Goal: Task Accomplishment & Management: Use online tool/utility

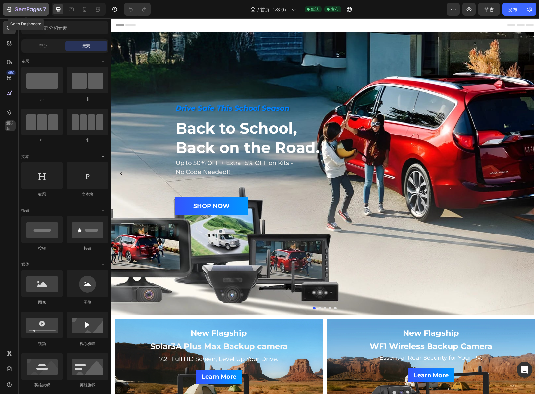
click at [16, 8] on icon "button" at bounding box center [17, 9] width 4 height 4
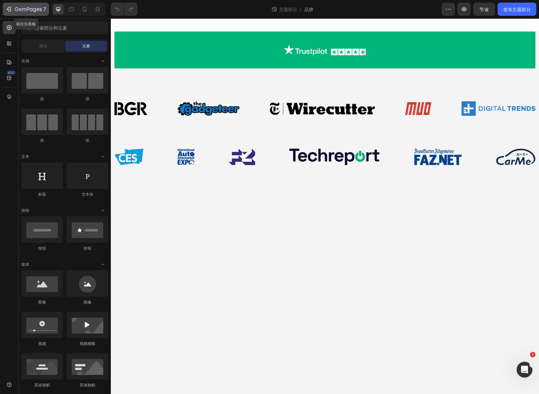
click at [24, 8] on icon "button" at bounding box center [28, 10] width 27 height 6
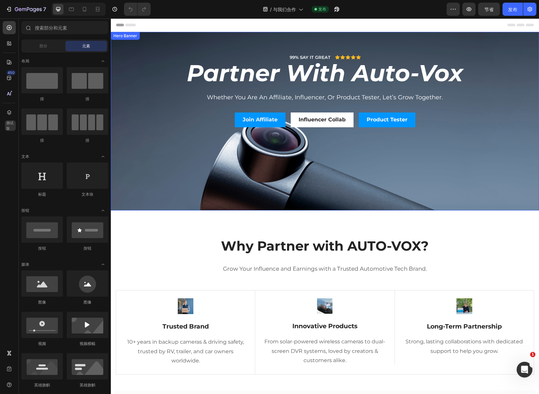
click at [347, 179] on div "Background Image" at bounding box center [325, 121] width 428 height 179
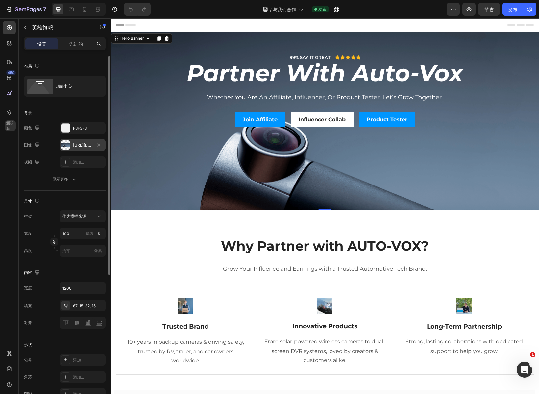
click at [70, 145] on div at bounding box center [65, 145] width 9 height 9
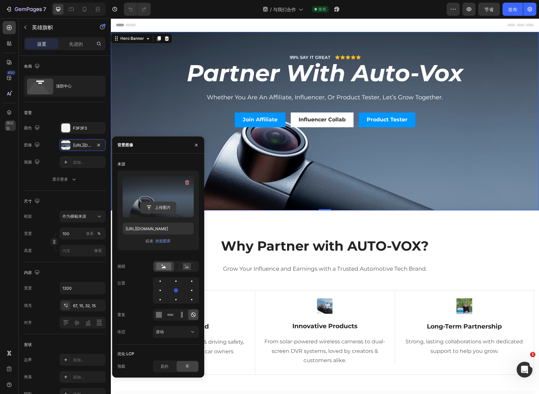
click at [161, 206] on input "file" at bounding box center [159, 207] width 36 height 11
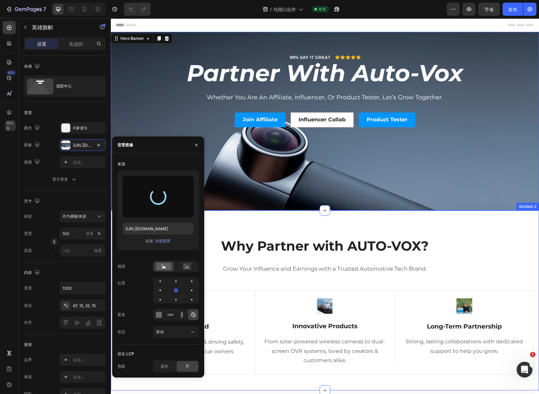
type input "[URL][DOMAIN_NAME]"
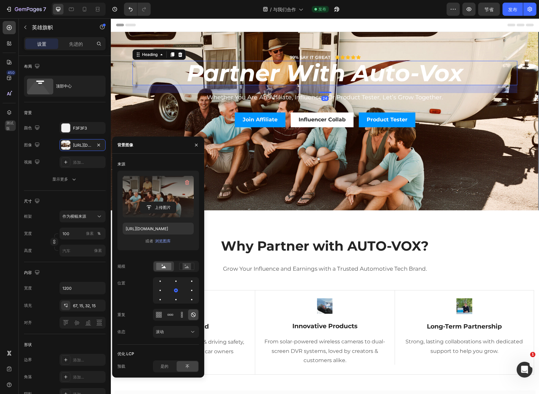
click at [343, 73] on h2 "partner with auto-vox" at bounding box center [325, 73] width 385 height 24
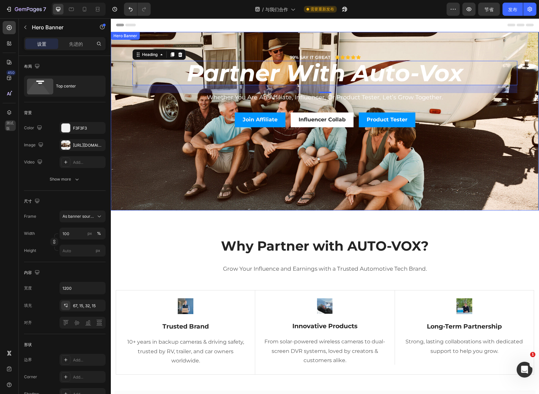
click at [201, 44] on div "99% SAY IT GREAT Text Block Icon Icon Icon Icon Icon Icon List Row partner with…" at bounding box center [325, 90] width 395 height 117
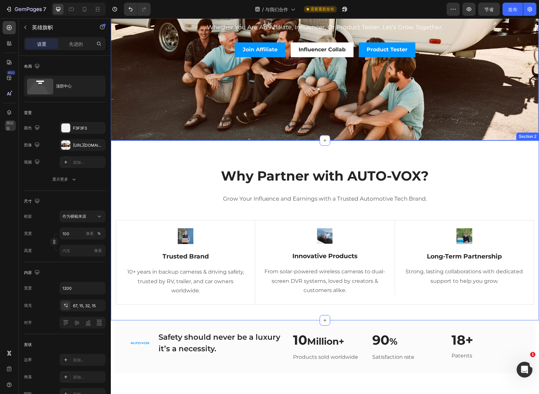
scroll to position [99, 0]
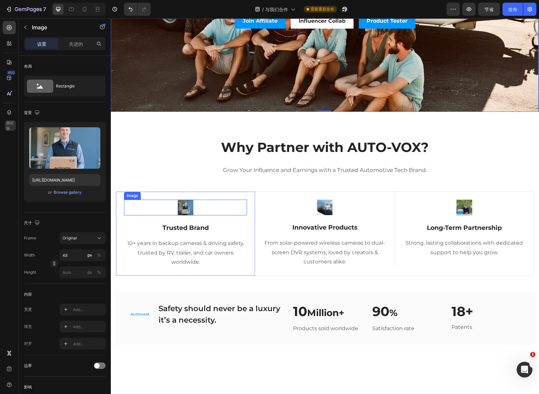
click at [187, 205] on img at bounding box center [186, 208] width 16 height 16
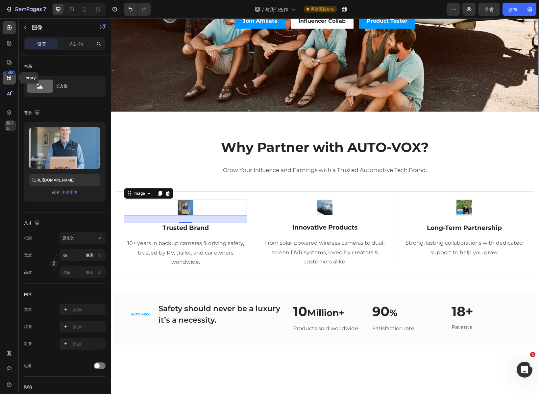
click at [12, 79] on icon at bounding box center [9, 78] width 7 height 7
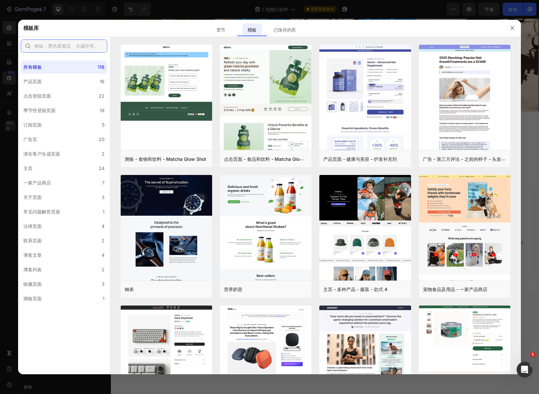
click at [65, 47] on input "text" at bounding box center [64, 45] width 87 height 13
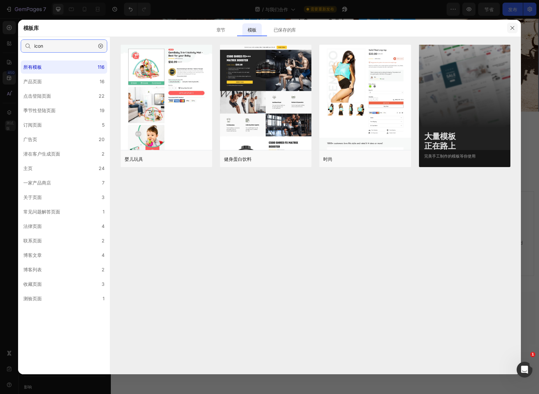
type input "icon"
click at [514, 27] on icon "button" at bounding box center [512, 27] width 5 height 5
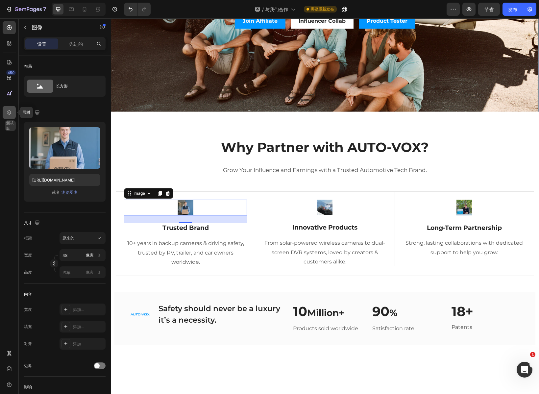
click at [8, 114] on icon at bounding box center [9, 112] width 4 height 5
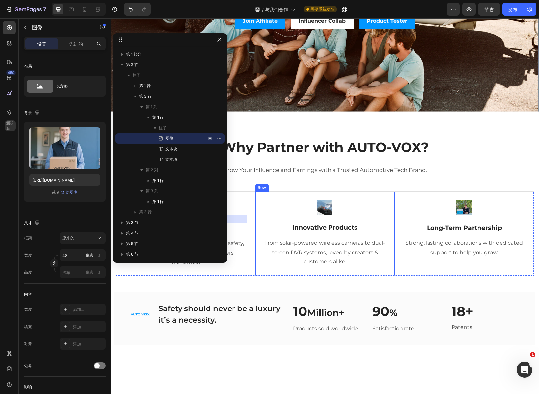
click at [303, 197] on div "Image Innovative Products Text Block From solar-powered wireless cameras to dua…" at bounding box center [324, 234] width 139 height 84
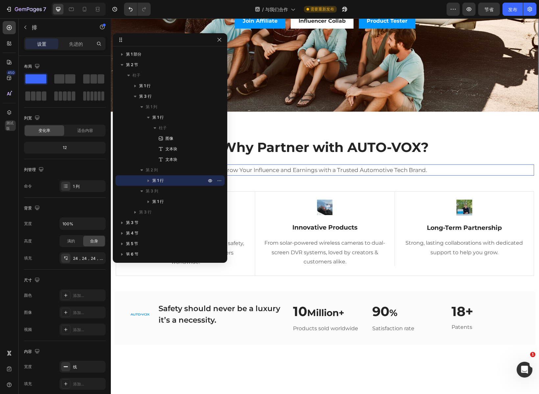
click at [270, 167] on p "Grow Your Influence and Earnings with a Trusted Automotive Tech Brand." at bounding box center [325, 170] width 417 height 10
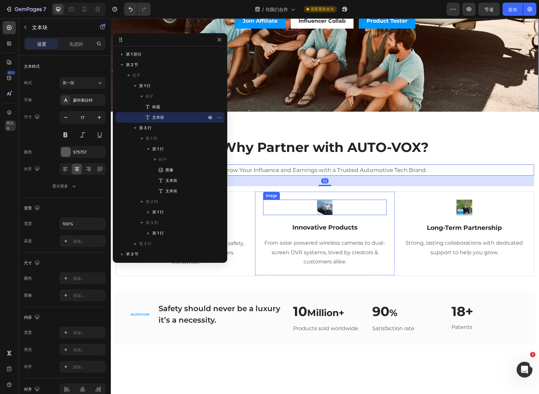
click at [277, 211] on div at bounding box center [324, 207] width 123 height 15
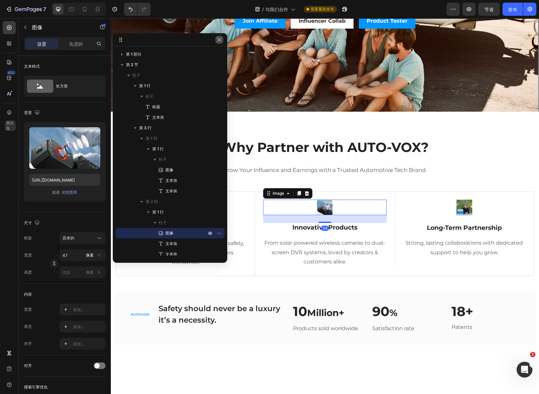
click at [219, 39] on icon "button" at bounding box center [219, 39] width 5 height 5
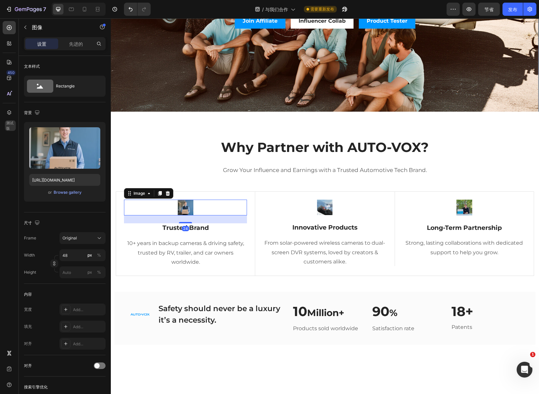
click at [186, 202] on img at bounding box center [186, 208] width 16 height 16
click at [185, 205] on img at bounding box center [186, 208] width 16 height 16
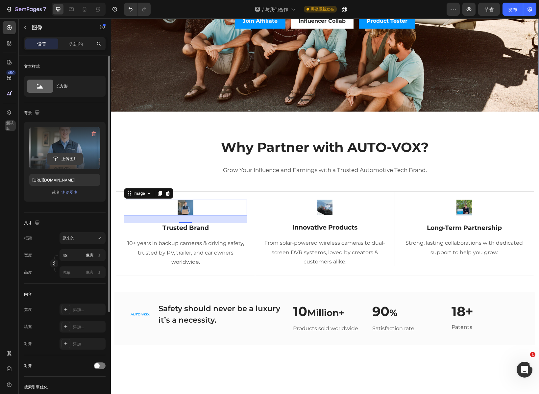
click at [62, 160] on input "file" at bounding box center [65, 158] width 36 height 11
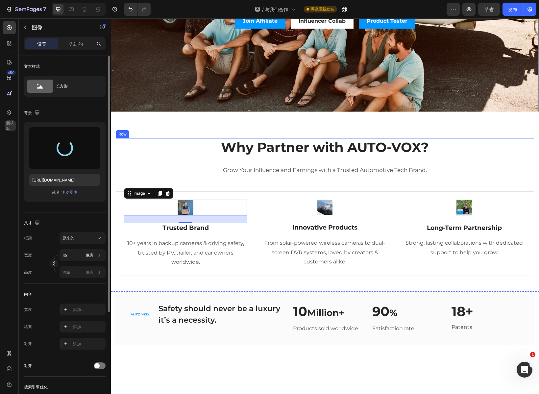
type input "[URL][DOMAIN_NAME]"
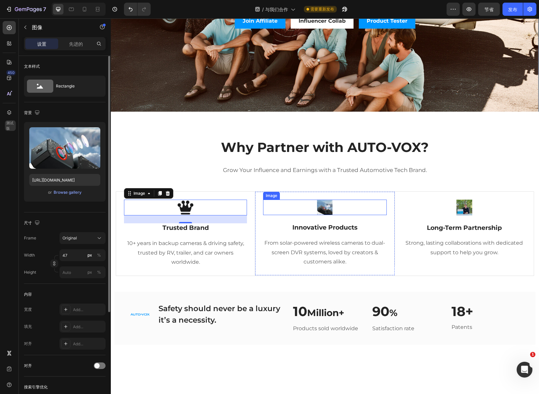
click at [325, 207] on img at bounding box center [324, 207] width 15 height 15
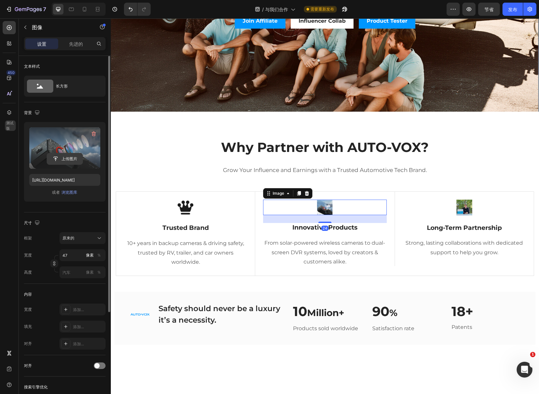
click at [67, 157] on input "file" at bounding box center [65, 158] width 36 height 11
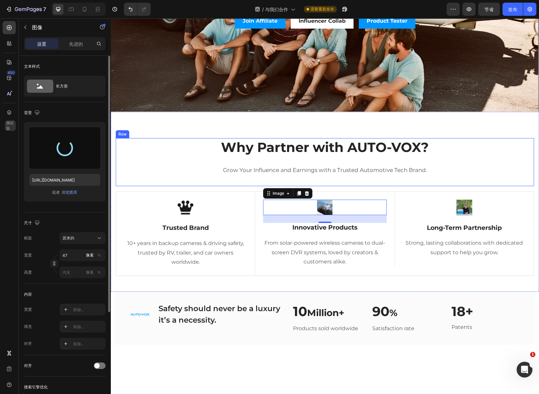
type input "[URL][DOMAIN_NAME]"
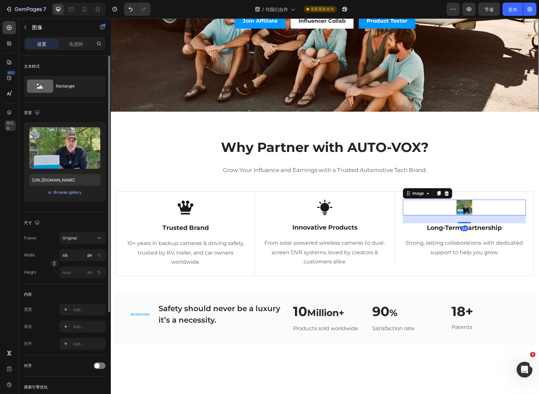
click at [463, 204] on img at bounding box center [465, 208] width 16 height 16
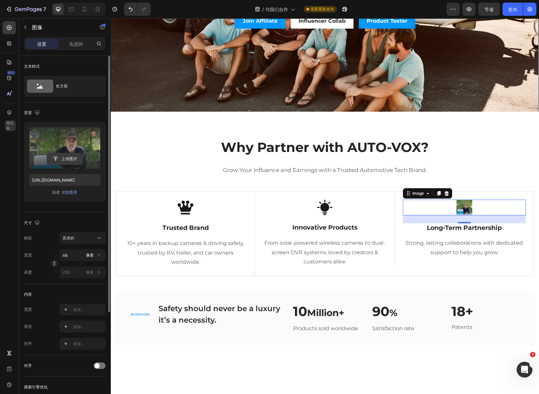
click at [60, 158] on input "file" at bounding box center [65, 158] width 36 height 11
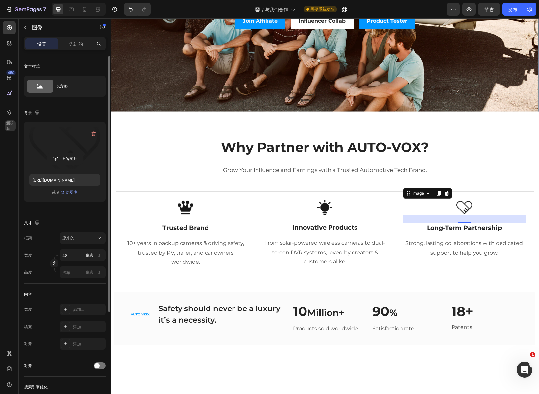
click at [457, 207] on img at bounding box center [465, 208] width 16 height 16
click at [68, 192] on font "浏览图库" at bounding box center [70, 192] width 16 height 5
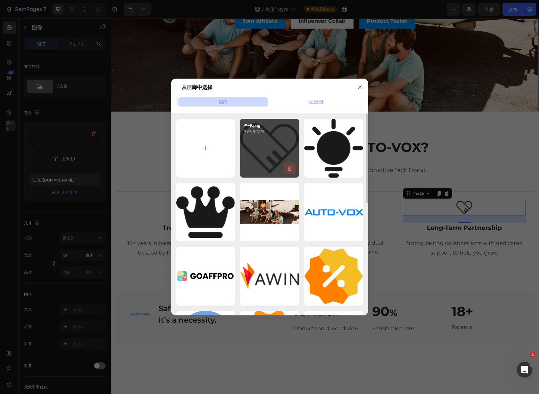
click at [289, 166] on icon "button" at bounding box center [290, 168] width 7 height 7
click at [287, 171] on font "删除" at bounding box center [288, 169] width 8 height 5
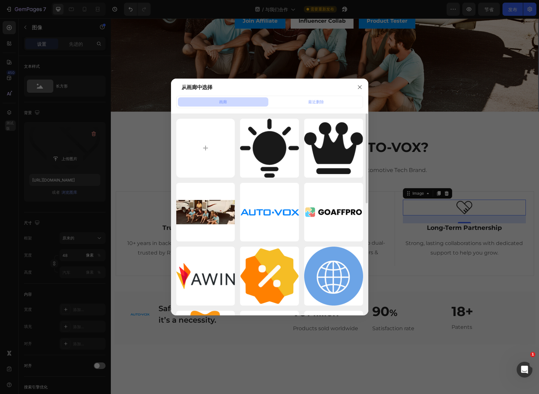
drag, startPoint x: 360, startPoint y: 82, endPoint x: 340, endPoint y: 89, distance: 20.7
click at [359, 82] on button "button" at bounding box center [360, 87] width 11 height 11
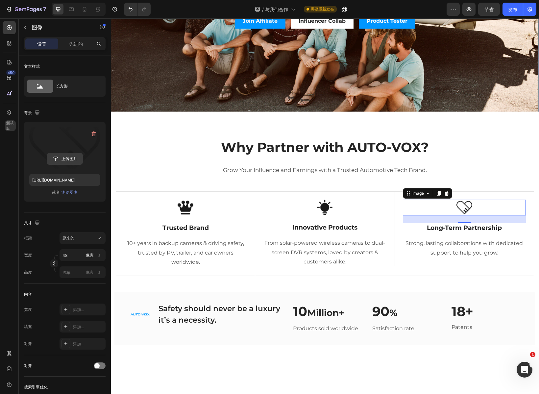
click at [71, 161] on input "file" at bounding box center [65, 158] width 36 height 11
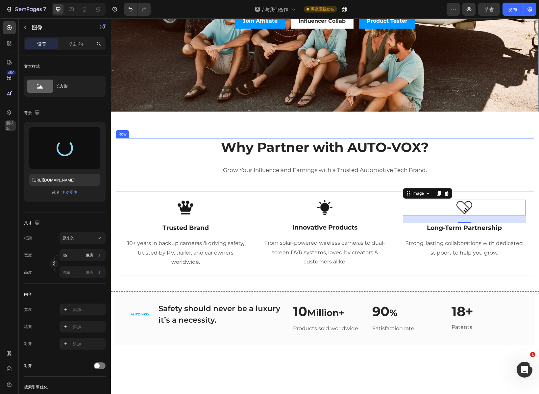
type input "[URL][DOMAIN_NAME]"
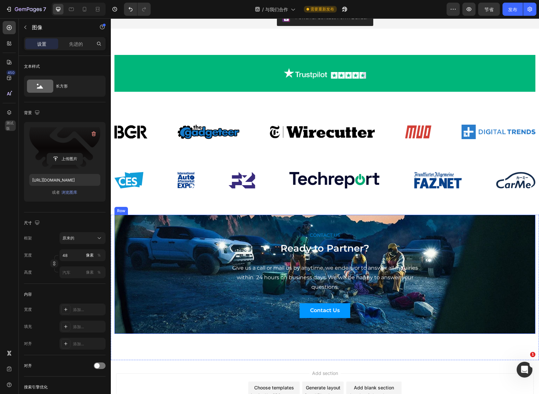
scroll to position [1127, 0]
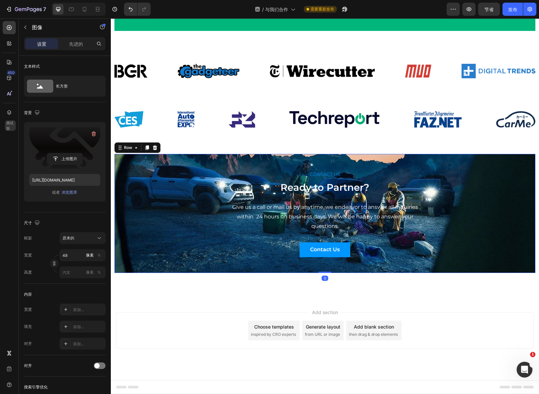
click at [181, 213] on div "CONTACT US Text block Ready to Partner? Heading Give us a call or mail us by an…" at bounding box center [324, 214] width 411 height 88
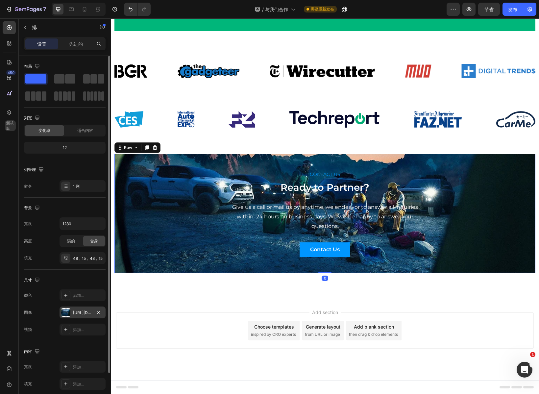
click at [66, 311] on div at bounding box center [65, 312] width 9 height 9
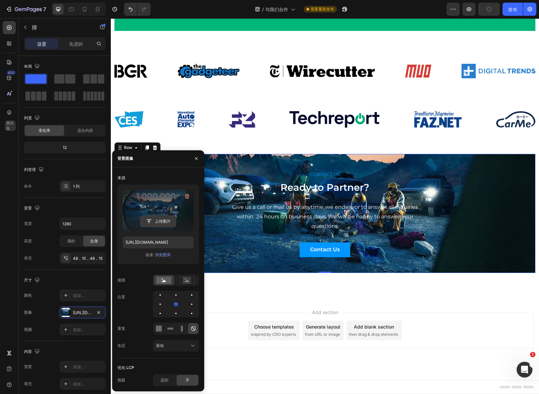
click at [161, 221] on input "file" at bounding box center [159, 221] width 36 height 11
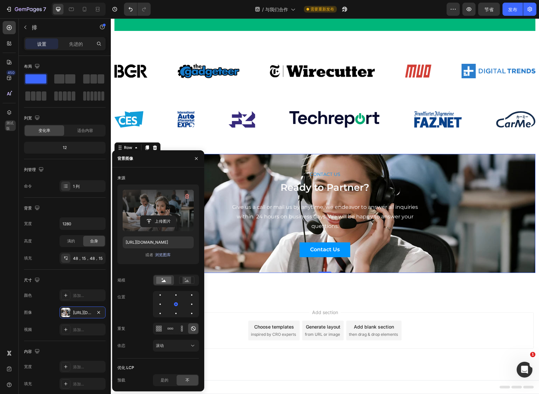
click at [162, 254] on font "浏览图库" at bounding box center [163, 254] width 16 height 5
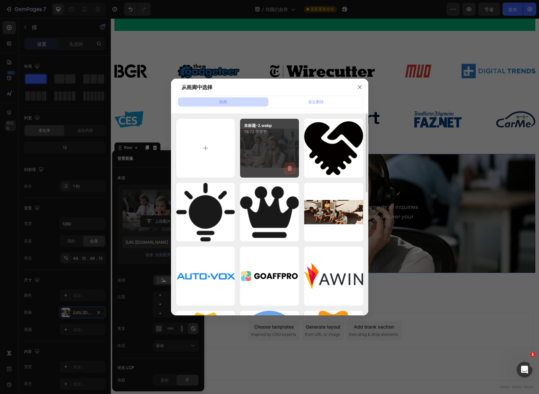
click at [289, 167] on icon "button" at bounding box center [290, 168] width 4 height 5
click at [289, 169] on font "删除" at bounding box center [288, 169] width 8 height 5
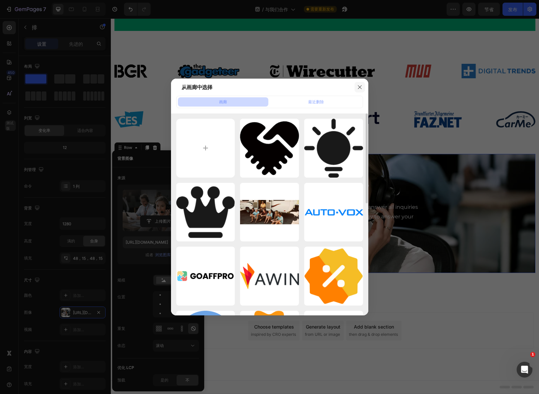
click at [362, 83] on button "button" at bounding box center [360, 87] width 11 height 11
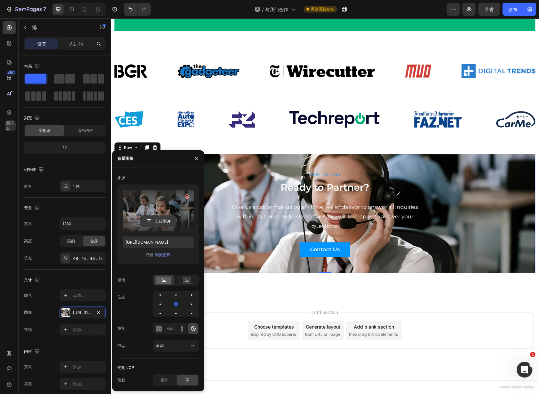
click at [162, 219] on input "file" at bounding box center [159, 221] width 36 height 11
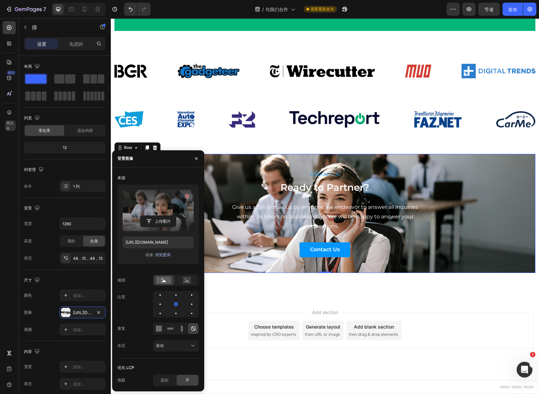
click at [162, 256] on font "浏览图库" at bounding box center [163, 254] width 16 height 5
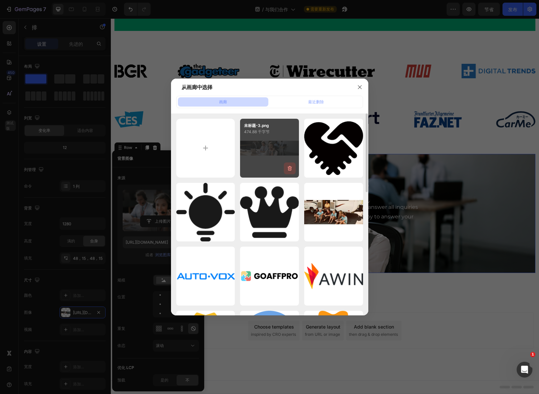
click at [290, 167] on icon "button" at bounding box center [290, 168] width 4 height 5
click at [287, 170] on font "删除" at bounding box center [288, 169] width 8 height 5
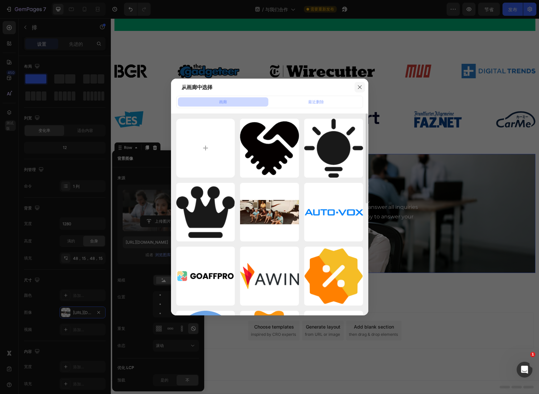
click at [358, 87] on icon "button" at bounding box center [359, 87] width 5 height 5
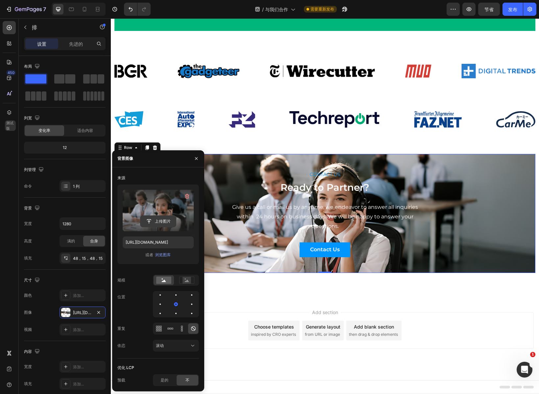
click at [158, 220] on input "file" at bounding box center [159, 221] width 36 height 11
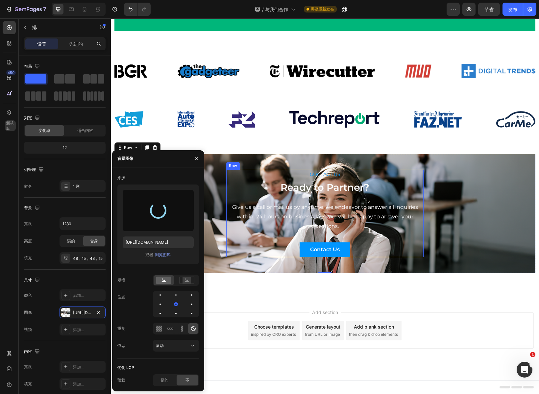
type input "[URL][DOMAIN_NAME]"
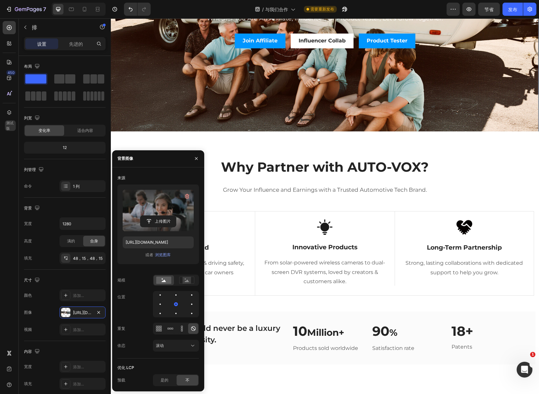
scroll to position [0, 0]
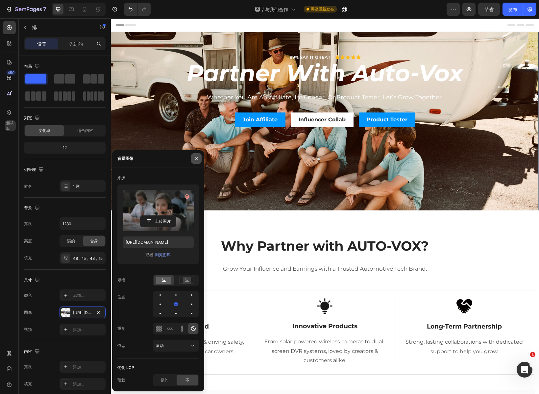
click at [198, 159] on icon "button" at bounding box center [196, 158] width 5 height 5
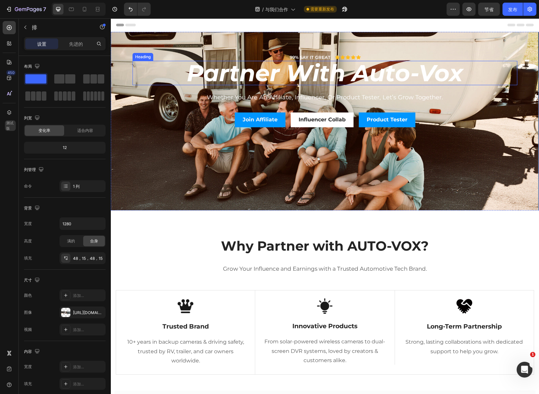
click at [304, 73] on h2 "partner with auto-vox" at bounding box center [325, 73] width 385 height 24
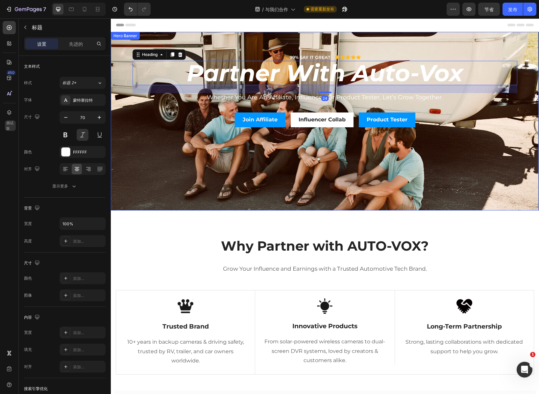
click at [161, 164] on div "Background Image" at bounding box center [325, 121] width 428 height 179
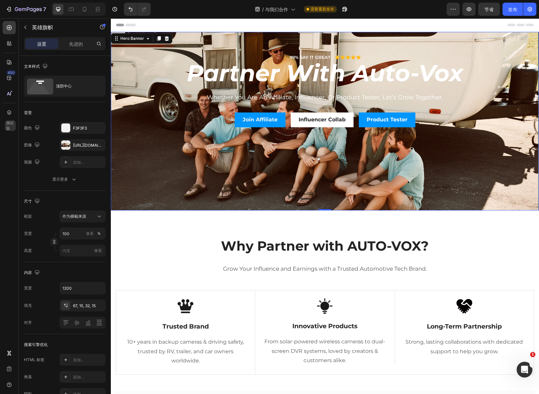
click at [219, 43] on div "99% SAY IT GREAT Text Block Icon Icon Icon Icon Icon Icon List Row partner with…" at bounding box center [325, 90] width 395 height 117
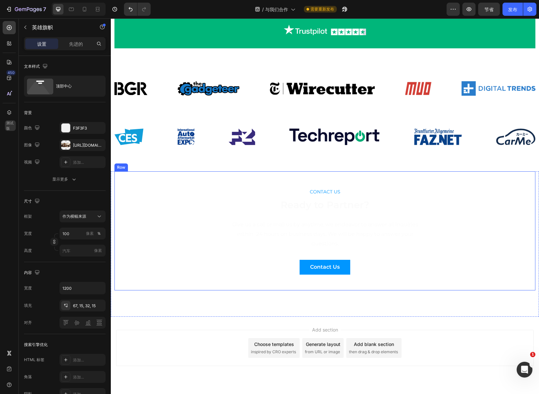
scroll to position [1127, 0]
